Goal: Information Seeking & Learning: Learn about a topic

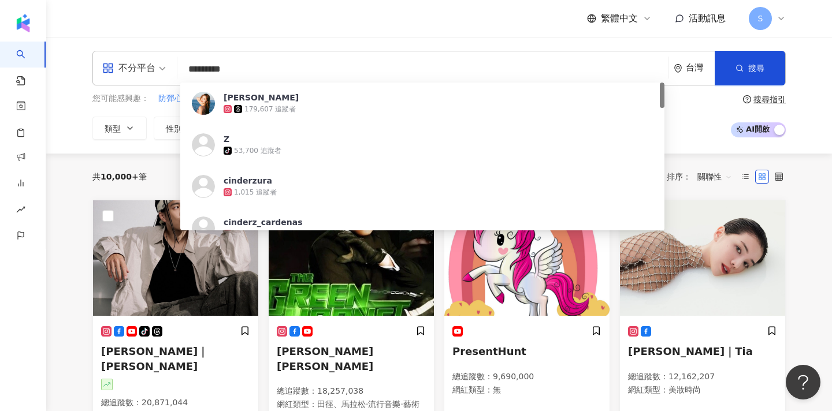
type input "**********"
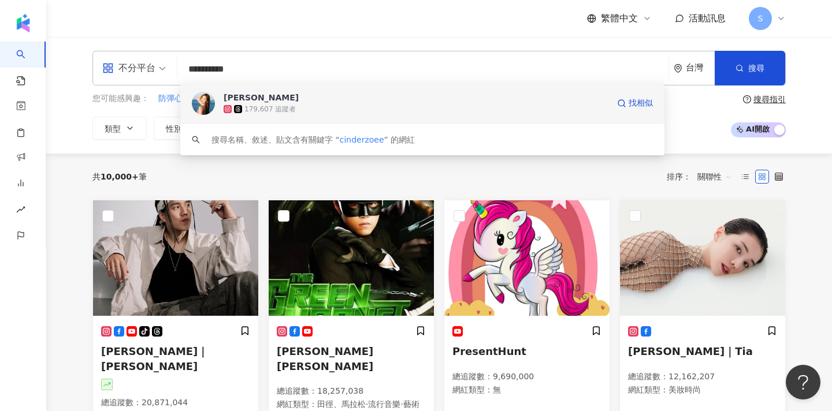
click at [305, 105] on div "179,607 追蹤者" at bounding box center [416, 109] width 385 height 12
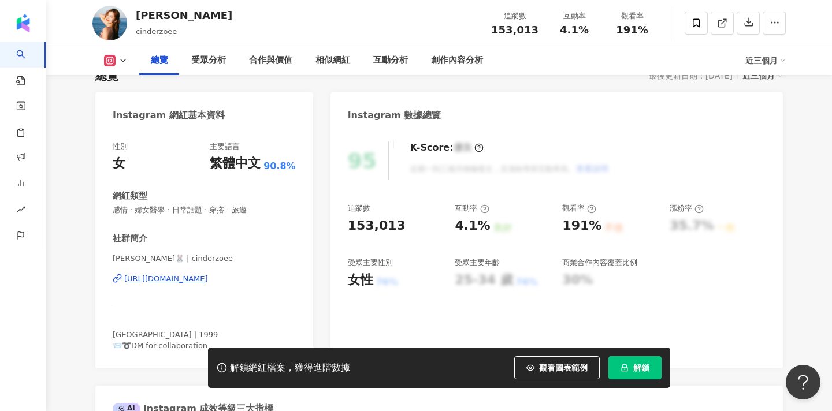
scroll to position [92, 0]
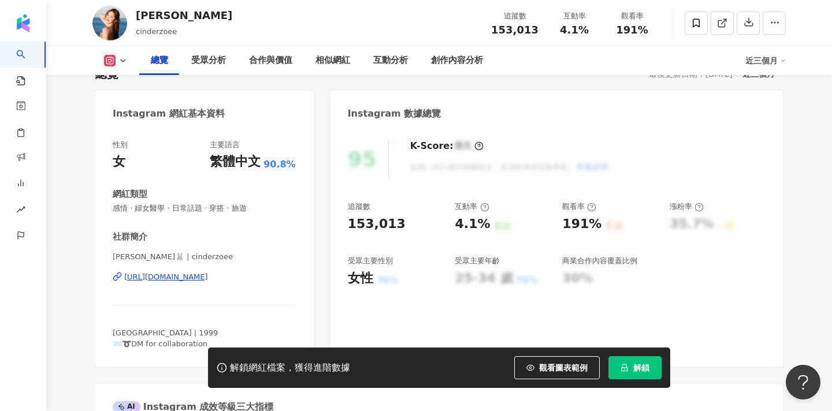
drag, startPoint x: 114, startPoint y: 258, endPoint x: 157, endPoint y: 258, distance: 42.8
click at [158, 258] on span "Zoe Hua🐰 | cinderzoee" at bounding box center [204, 257] width 183 height 10
click at [196, 253] on span "Zoe Hua🐰 | cinderzoee" at bounding box center [204, 257] width 183 height 10
drag, startPoint x: 151, startPoint y: 255, endPoint x: 110, endPoint y: 254, distance: 40.5
click at [110, 254] on div "性別 女 主要語言 繁體中文 90.8% 網紅類型 感情 · 婦女醫學 · 日常話題 · 穿搭 · 旅遊 社群簡介 Zoe Hua🐰 | cinderzoee…" at bounding box center [204, 247] width 218 height 239
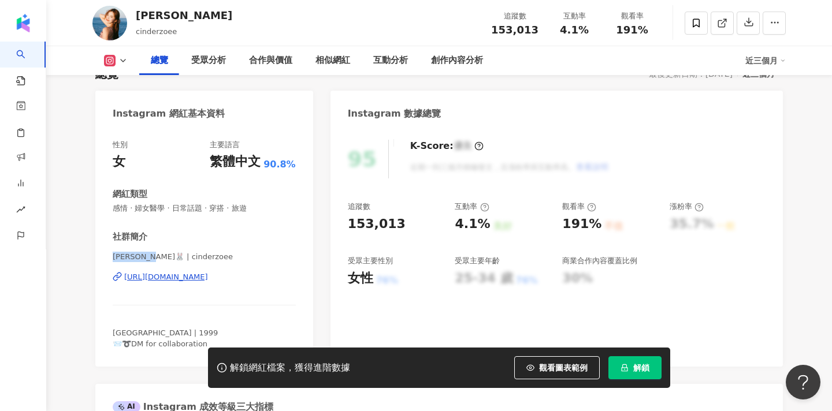
copy span "Zoe Hua🐰"
click at [145, 257] on span "Zoe Hua🐰 | cinderzoee" at bounding box center [204, 257] width 183 height 10
drag, startPoint x: 151, startPoint y: 257, endPoint x: 106, endPoint y: 257, distance: 45.7
click at [106, 257] on div "性別 女 主要語言 繁體中文 90.8% 網紅類型 感情 · 婦女醫學 · 日常話題 · 穿搭 · 旅遊 社群簡介 Zoe Hua🐰 | cinderzoee…" at bounding box center [204, 247] width 218 height 239
copy span "Zoe Hua🐰"
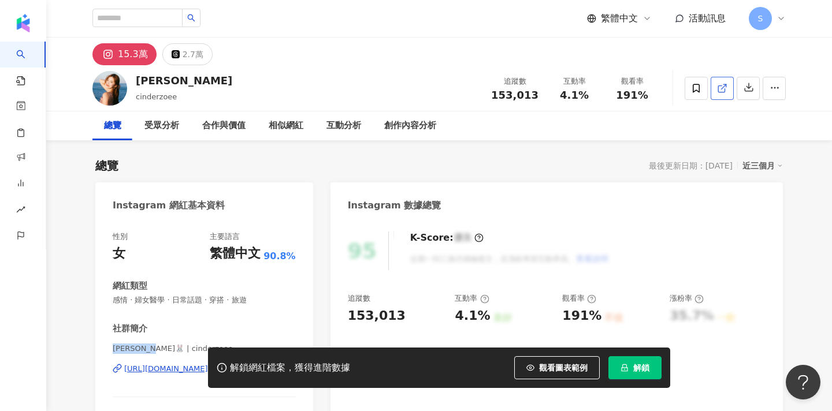
scroll to position [0, 0]
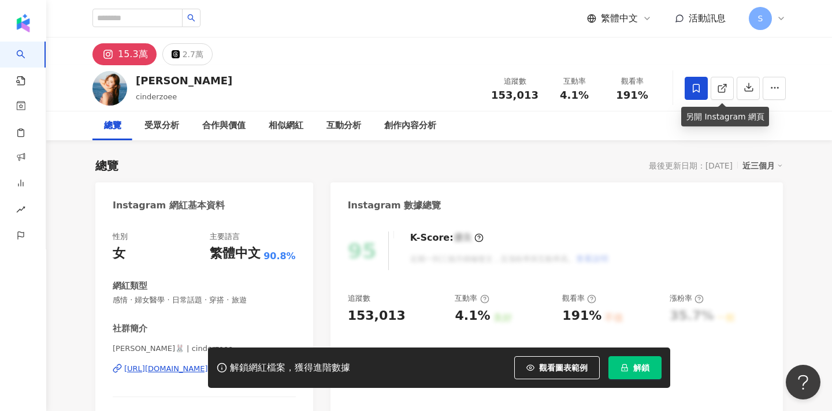
click at [702, 90] on span at bounding box center [696, 88] width 23 height 23
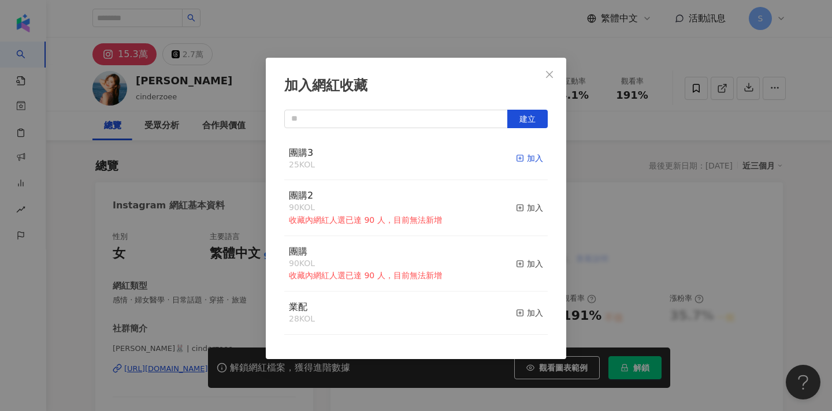
click at [524, 154] on icon "button" at bounding box center [520, 158] width 8 height 8
click at [549, 72] on icon "close" at bounding box center [549, 74] width 9 height 9
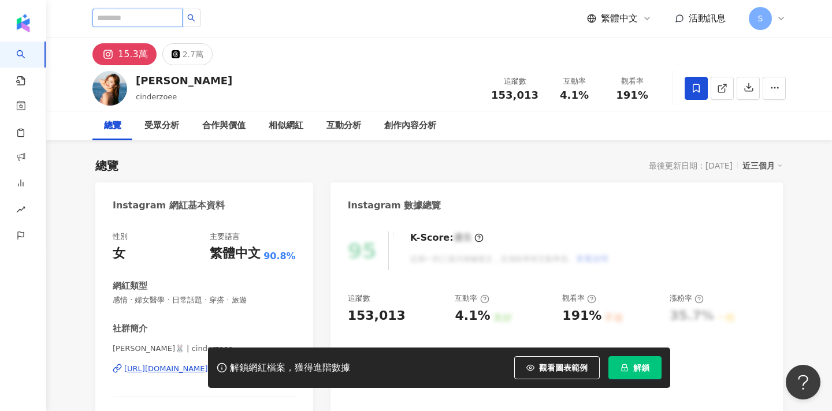
click at [169, 15] on input "search" at bounding box center [137, 18] width 90 height 18
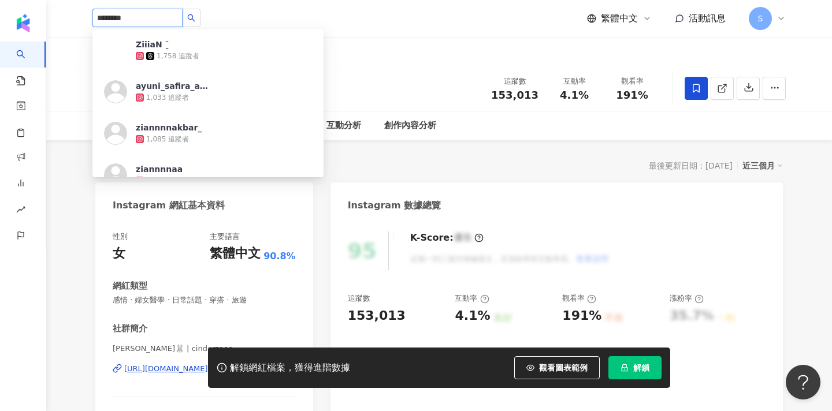
type input "*********"
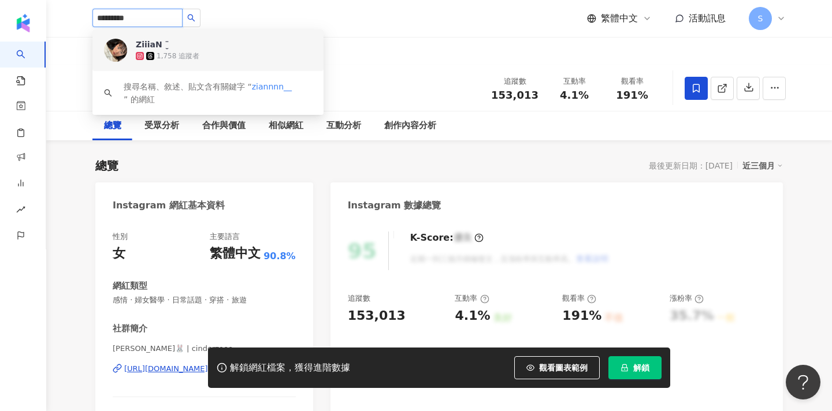
click at [178, 54] on div "1,758 追蹤者" at bounding box center [178, 56] width 43 height 10
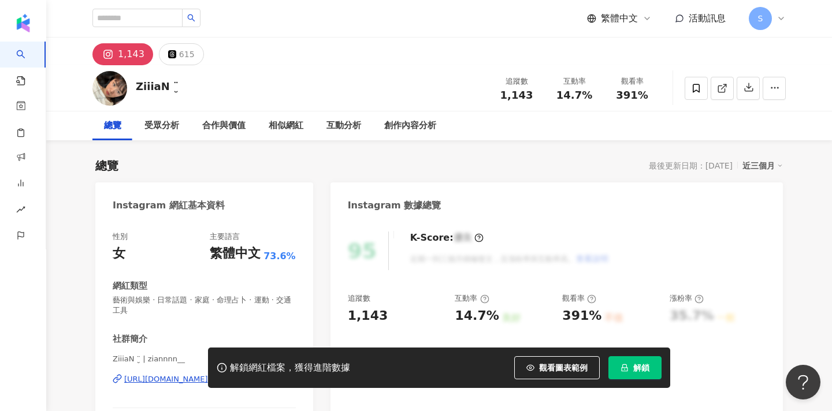
scroll to position [191, 0]
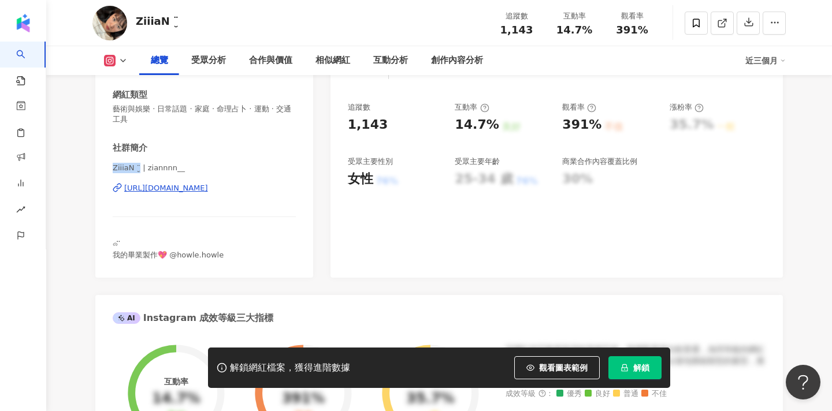
drag, startPoint x: 113, startPoint y: 168, endPoint x: 139, endPoint y: 169, distance: 26.6
click at [139, 169] on span "ZiiiaN ¨̮ | ziannnn__" at bounding box center [204, 168] width 183 height 10
click at [692, 27] on icon at bounding box center [696, 23] width 10 height 10
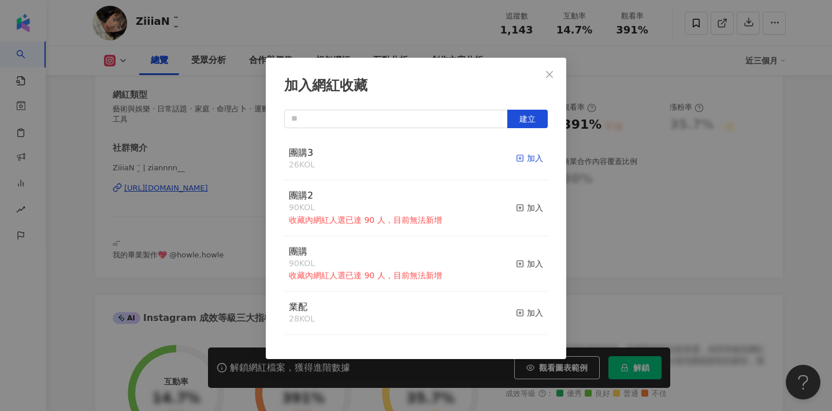
click at [525, 157] on div "加入" at bounding box center [529, 158] width 27 height 13
click at [547, 66] on button "Close" at bounding box center [549, 74] width 23 height 23
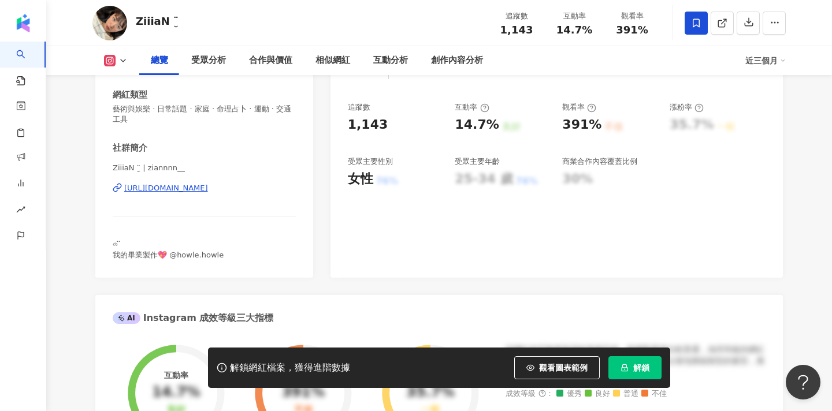
click at [593, 0] on div "ZiiiaN ¨̮ 追蹤數 1,143 互動率 14.7% 觀看率 391%" at bounding box center [439, 23] width 740 height 46
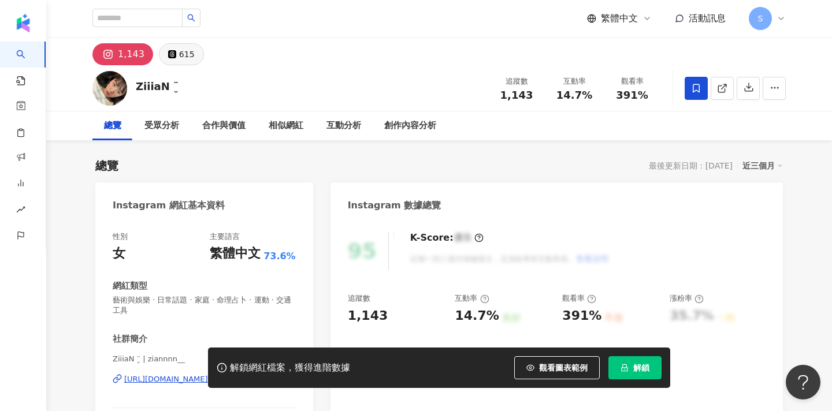
scroll to position [-1, 0]
click at [158, 21] on input "search" at bounding box center [137, 18] width 90 height 18
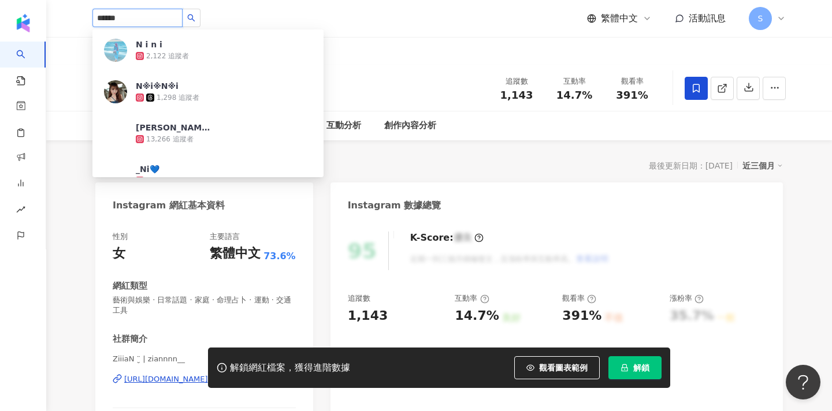
type input "*******"
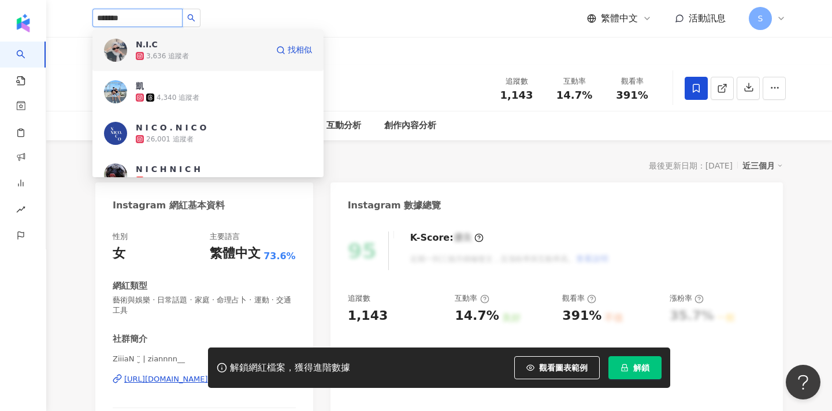
click at [213, 47] on div "N.I.C 3,636 追蹤者" at bounding box center [202, 50] width 132 height 23
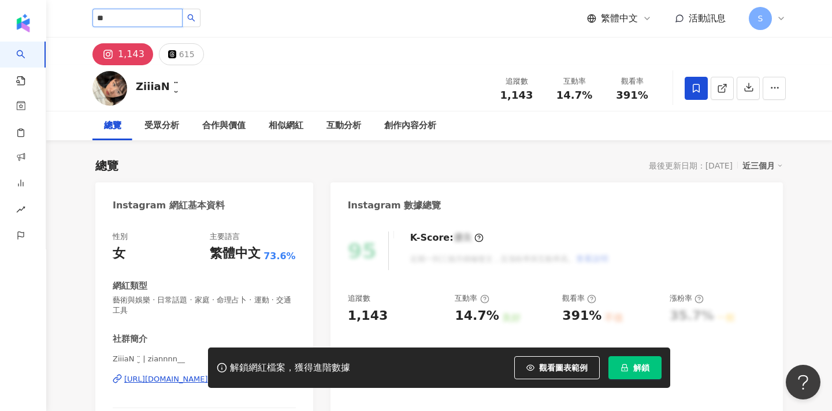
type input "*"
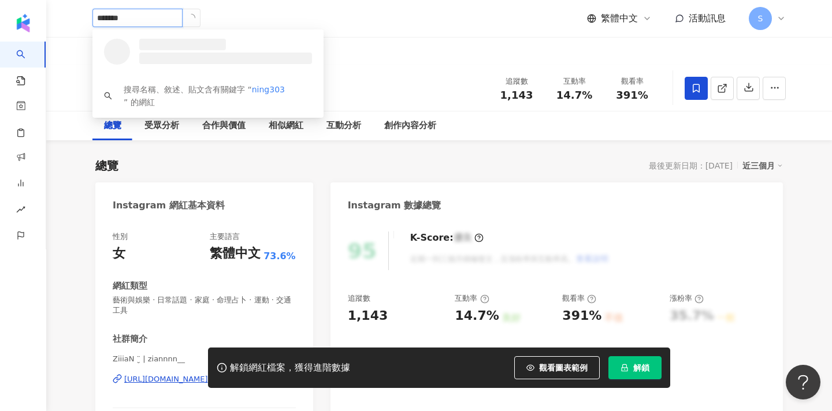
type input "********"
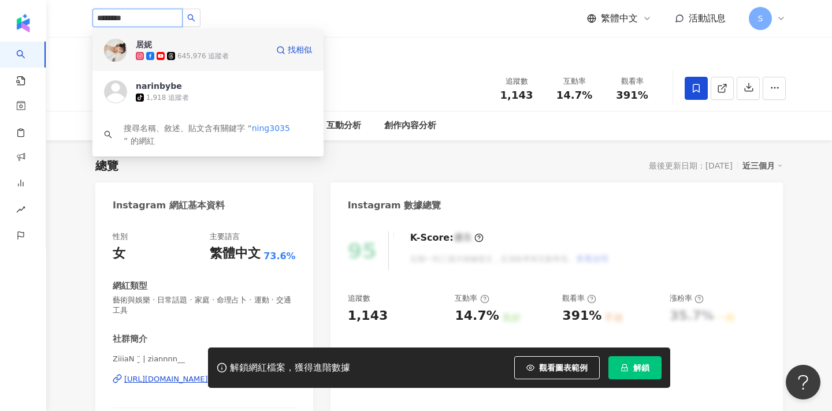
click at [224, 53] on div "645,976 追蹤者" at bounding box center [202, 56] width 51 height 10
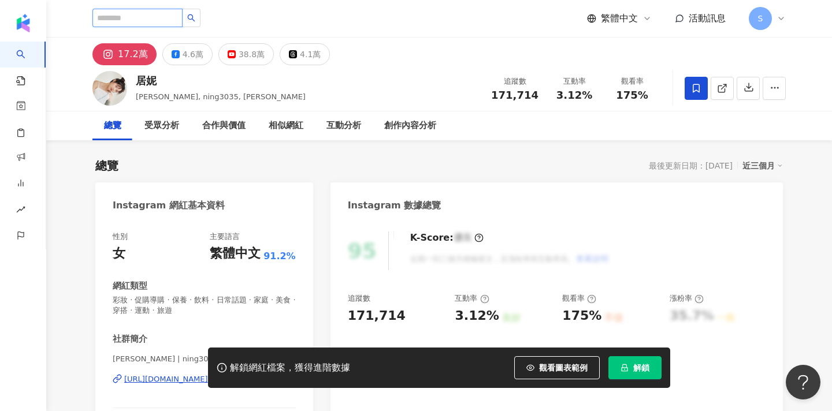
click at [170, 24] on input "search" at bounding box center [137, 18] width 90 height 18
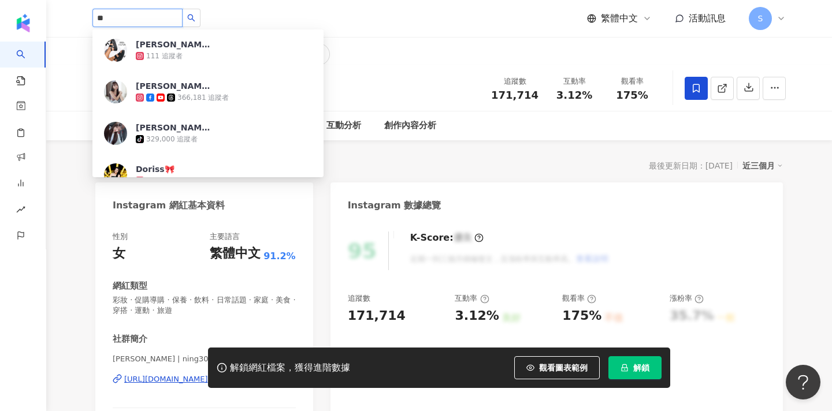
type input "*"
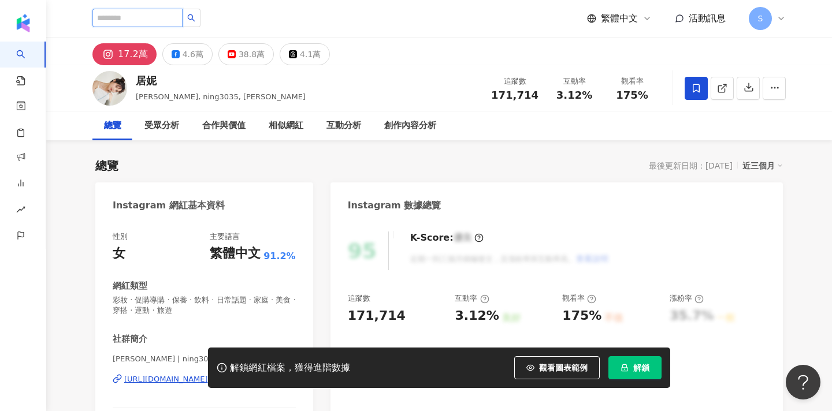
click at [173, 24] on input "search" at bounding box center [137, 18] width 90 height 18
click at [173, 23] on input "search" at bounding box center [137, 18] width 90 height 18
type input "*"
type input "**"
click at [224, 20] on span "美妝 ** 網紅類型 藝術與娛樂 / Po d cast doris 111 追蹤者 WeiWei · DORIS 366,181 追蹤者 doris tik…" at bounding box center [161, 19] width 139 height 20
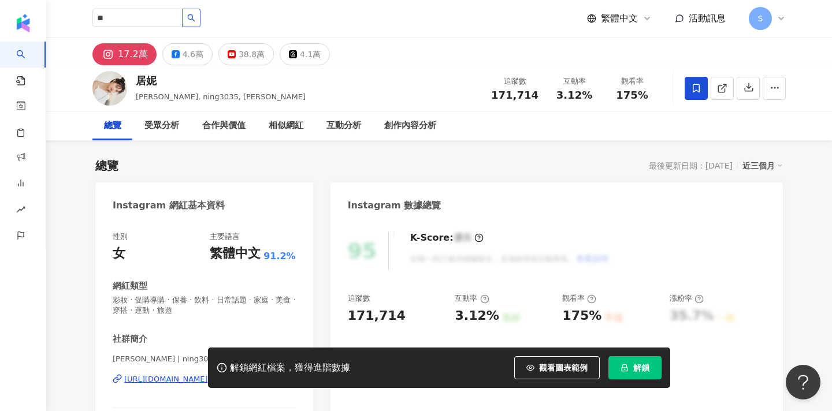
click at [201, 20] on button "button" at bounding box center [191, 18] width 18 height 18
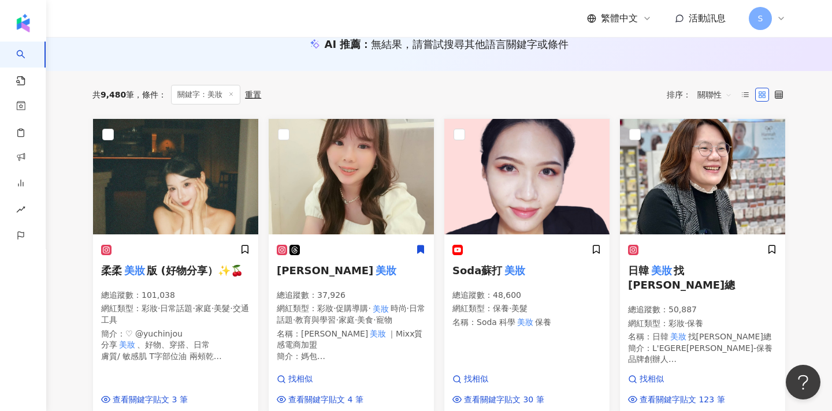
scroll to position [135, 0]
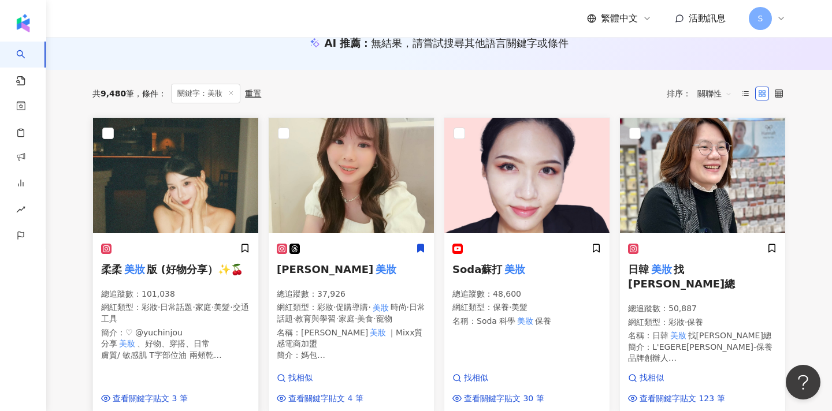
click at [166, 244] on div at bounding box center [175, 249] width 149 height 12
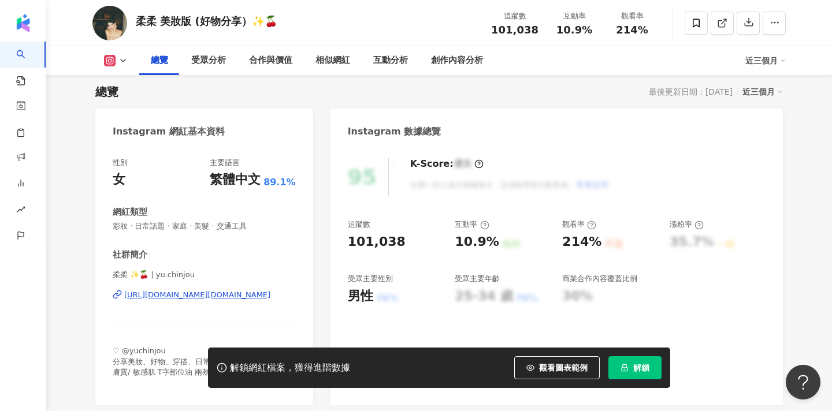
click at [150, 275] on span "柔柔 ✨🍒 | yu.chinjou" at bounding box center [204, 275] width 183 height 10
drag, startPoint x: 150, startPoint y: 275, endPoint x: 110, endPoint y: 275, distance: 39.9
click at [109, 275] on div "性別 女 主要語言 繁體中文 89.1% 網紅類型 彩妝 · 日常話題 · 家庭 · 美髮 · 交通工具 社群簡介 柔柔 ✨🍒 | yu.chinjou ht…" at bounding box center [204, 275] width 218 height 259
click at [156, 270] on span "柔柔 ✨🍒 | yu.chinjou" at bounding box center [204, 275] width 183 height 10
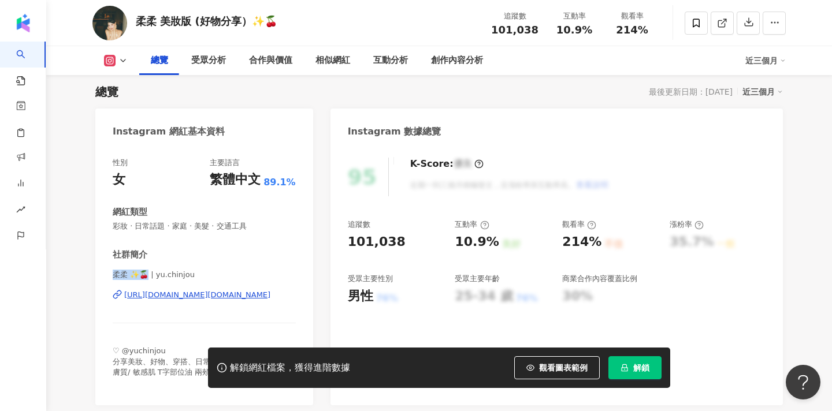
drag, startPoint x: 147, startPoint y: 273, endPoint x: 110, endPoint y: 273, distance: 36.4
click at [110, 273] on div "性別 女 主要語言 繁體中文 89.1% 網紅類型 彩妝 · 日常話題 · 家庭 · 美髮 · 交通工具 社群簡介 柔柔 ✨🍒 | yu.chinjou ht…" at bounding box center [204, 275] width 218 height 259
copy span "柔柔 ✨🍒"
click at [694, 28] on span at bounding box center [696, 23] width 23 height 23
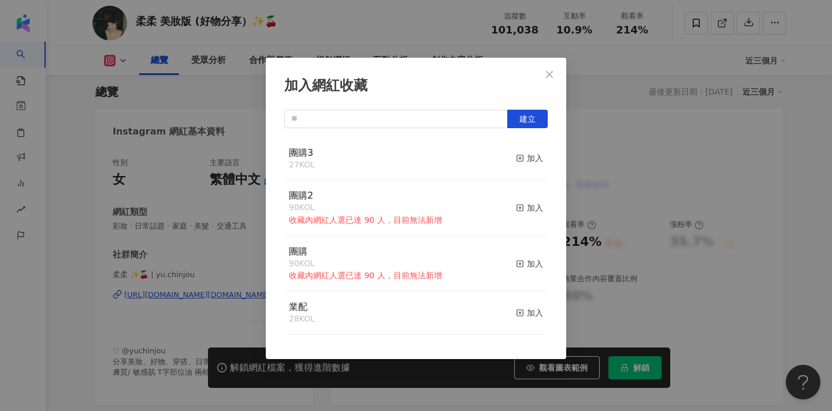
click at [528, 165] on button "加入" at bounding box center [529, 159] width 27 height 24
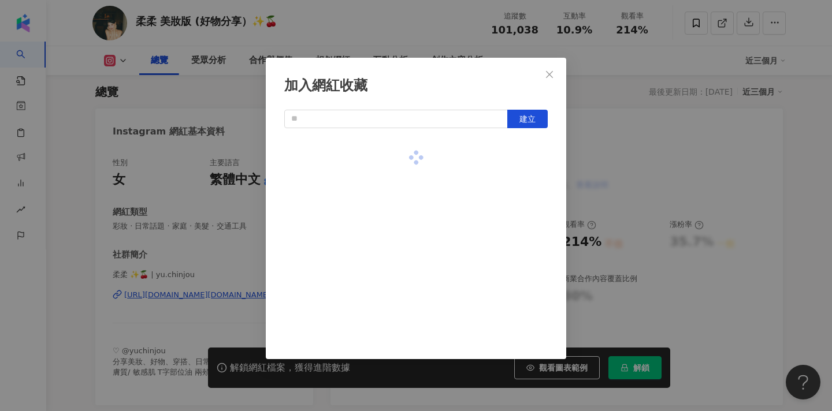
click at [526, 162] on div at bounding box center [416, 158] width 264 height 41
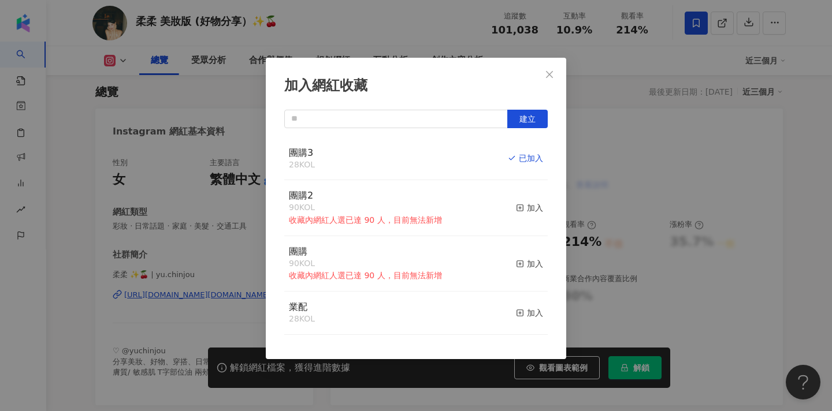
drag, startPoint x: 640, startPoint y: 122, endPoint x: 548, endPoint y: 73, distance: 104.4
click at [640, 123] on div "加入網紅收藏 建立 團購3 28 KOL 已加入 團購2 90 KOL 收藏內網紅人選已達 90 人，目前無法新增 加入 團購 90 KOL 收藏內網紅人選已…" at bounding box center [416, 205] width 832 height 411
click at [548, 73] on div "加入網紅收藏 建立 團購3 28 KOL 已加入 團購2 90 KOL 收藏內網紅人選已達 90 人，目前無法新增 加入 團購 90 KOL 收藏內網紅人選已…" at bounding box center [416, 205] width 832 height 411
click at [545, 83] on div "加入網紅收藏 建立 團購3 28 KOL 已加入 團購2 90 KOL 收藏內網紅人選已達 90 人，目前無法新增 加入 團購 90 KOL 收藏內網紅人選已…" at bounding box center [416, 205] width 832 height 411
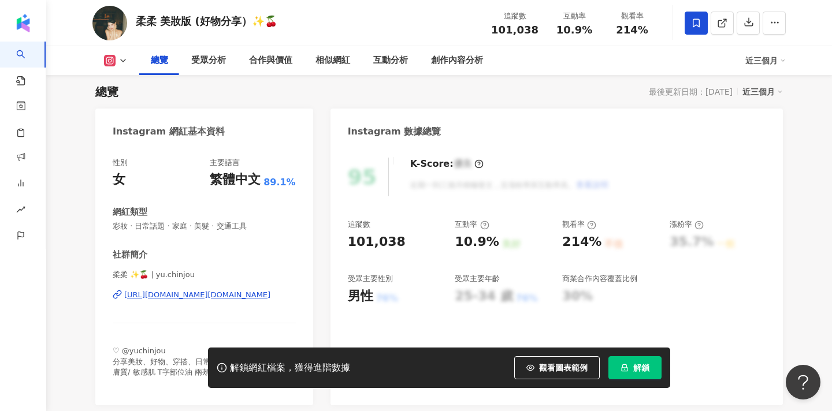
click at [722, 27] on div at bounding box center [416, 205] width 832 height 411
click at [724, 25] on icon at bounding box center [722, 23] width 10 height 10
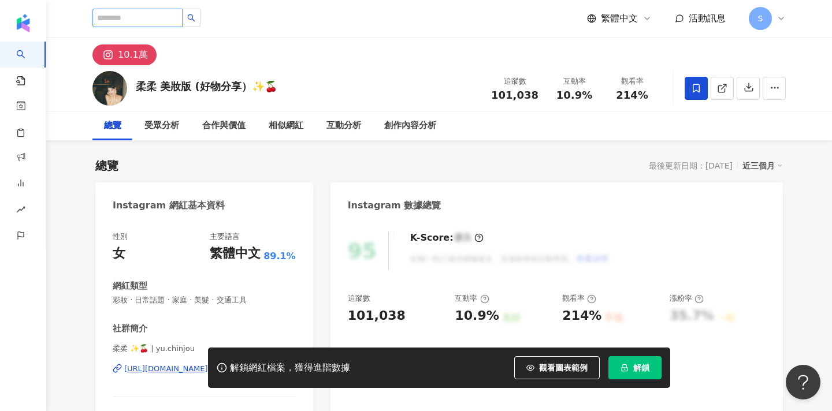
click at [129, 17] on input "search" at bounding box center [137, 18] width 90 height 18
type input "**"
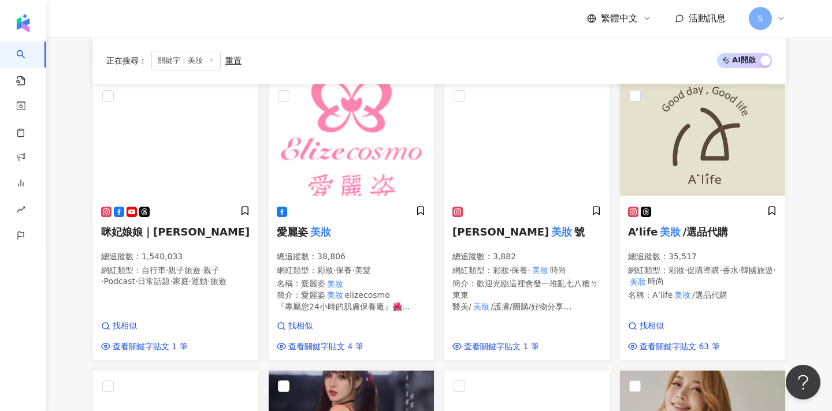
scroll to position [473, 0]
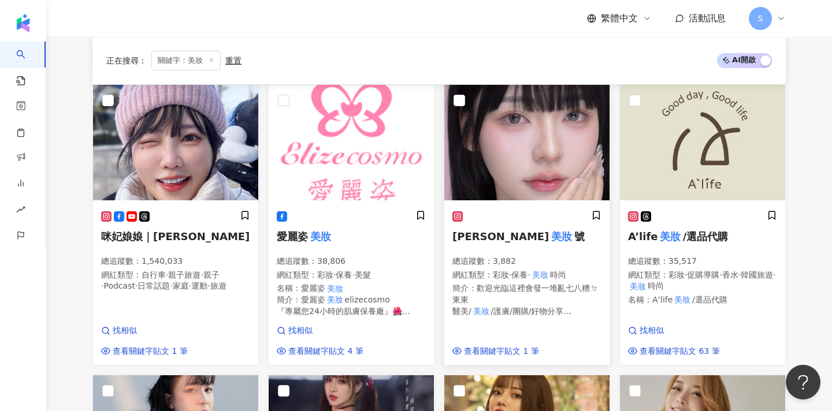
click at [510, 288] on div "簡介 ： 歡迎光臨這裡會發一堆亂七八糟ㄉ東東 醫美/ 美妝 /護膚/團購/好物分享 有訂單、產品問題私訊我！！" at bounding box center [526, 300] width 149 height 34
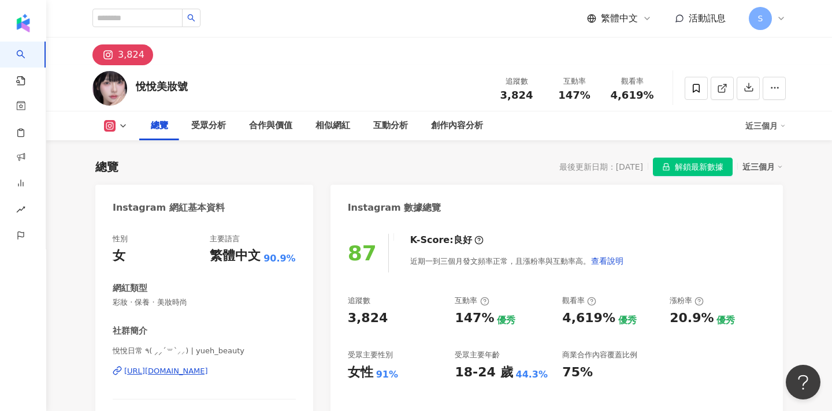
scroll to position [82, 0]
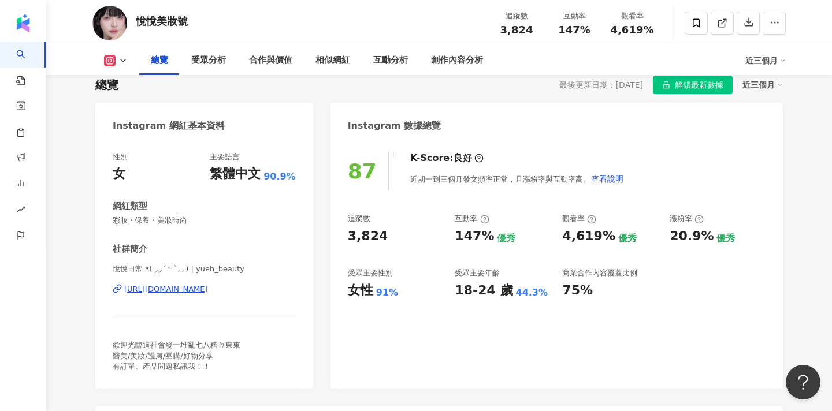
drag, startPoint x: 175, startPoint y: 272, endPoint x: 152, endPoint y: 265, distance: 23.6
click at [101, 270] on div "性別 女 主要語言 繁體中文 90.9% 網紅類型 彩妝 · 保養 · 美妝時尚 社群簡介 悅悅日常 ٩( ⸝⸝´꒳`⸝⸝) | yueh_beauty [U…" at bounding box center [204, 264] width 218 height 249
